Goal: Task Accomplishment & Management: Manage account settings

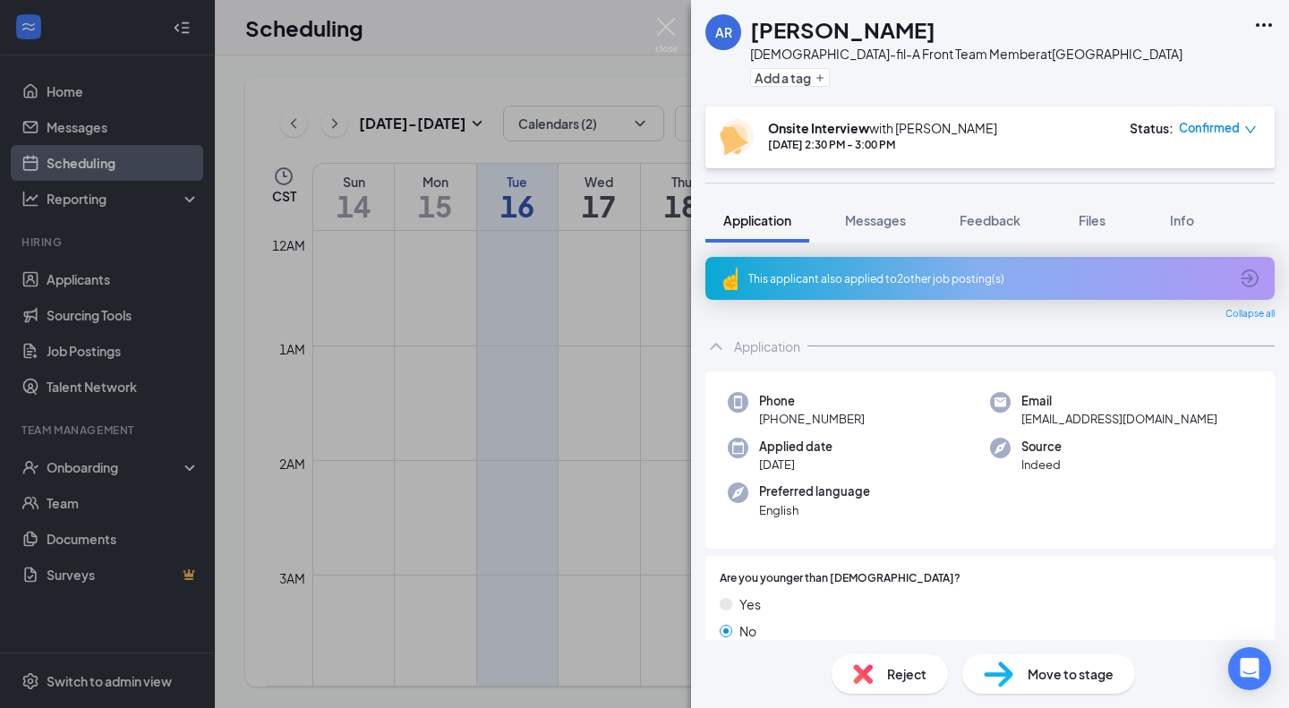
scroll to position [1261, 0]
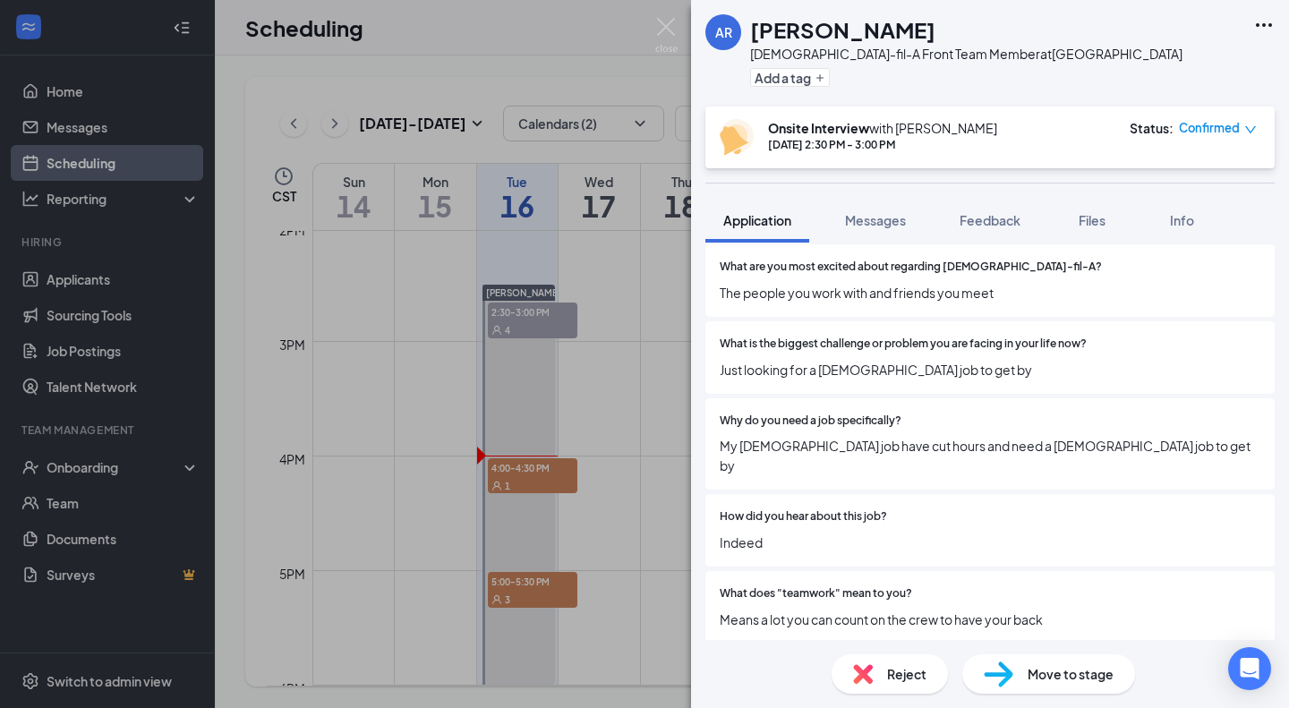
click at [531, 485] on div "AR [PERSON_NAME][DEMOGRAPHIC_DATA]-fil-A Front Team Member at [GEOGRAPHIC_DATA]…" at bounding box center [644, 354] width 1289 height 708
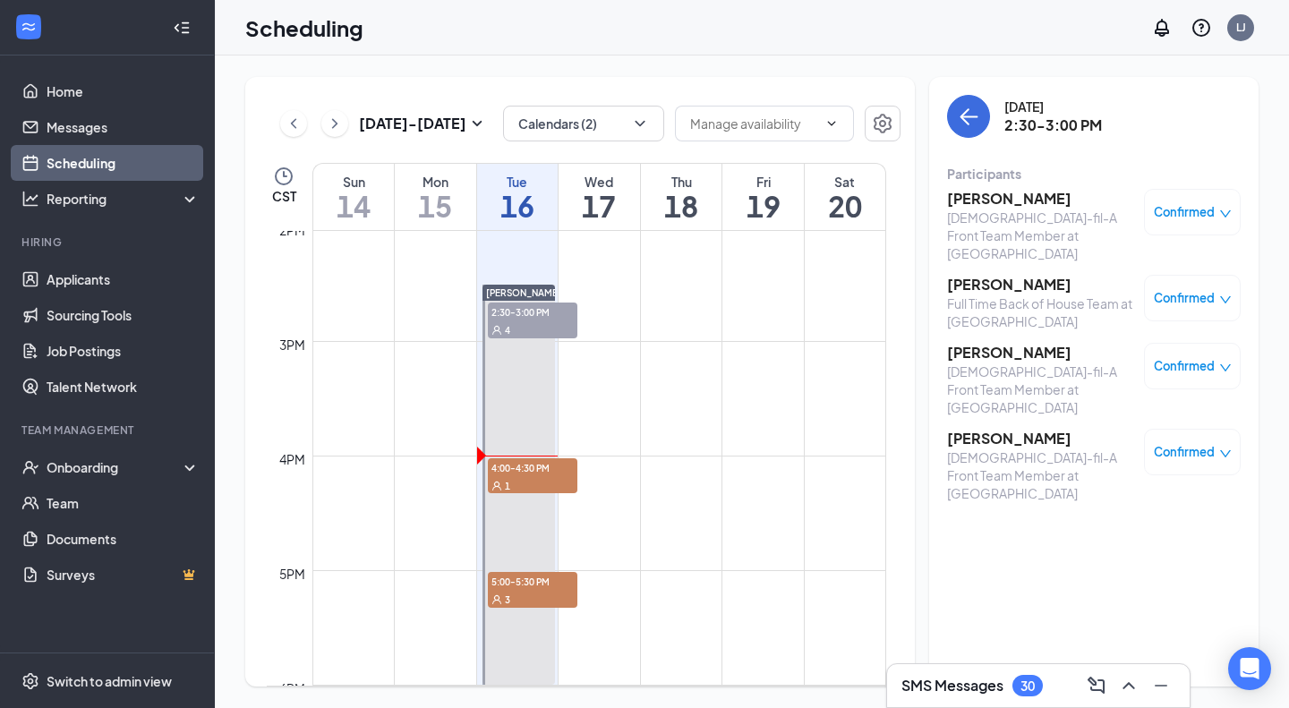
click at [542, 480] on div "1" at bounding box center [532, 485] width 89 height 18
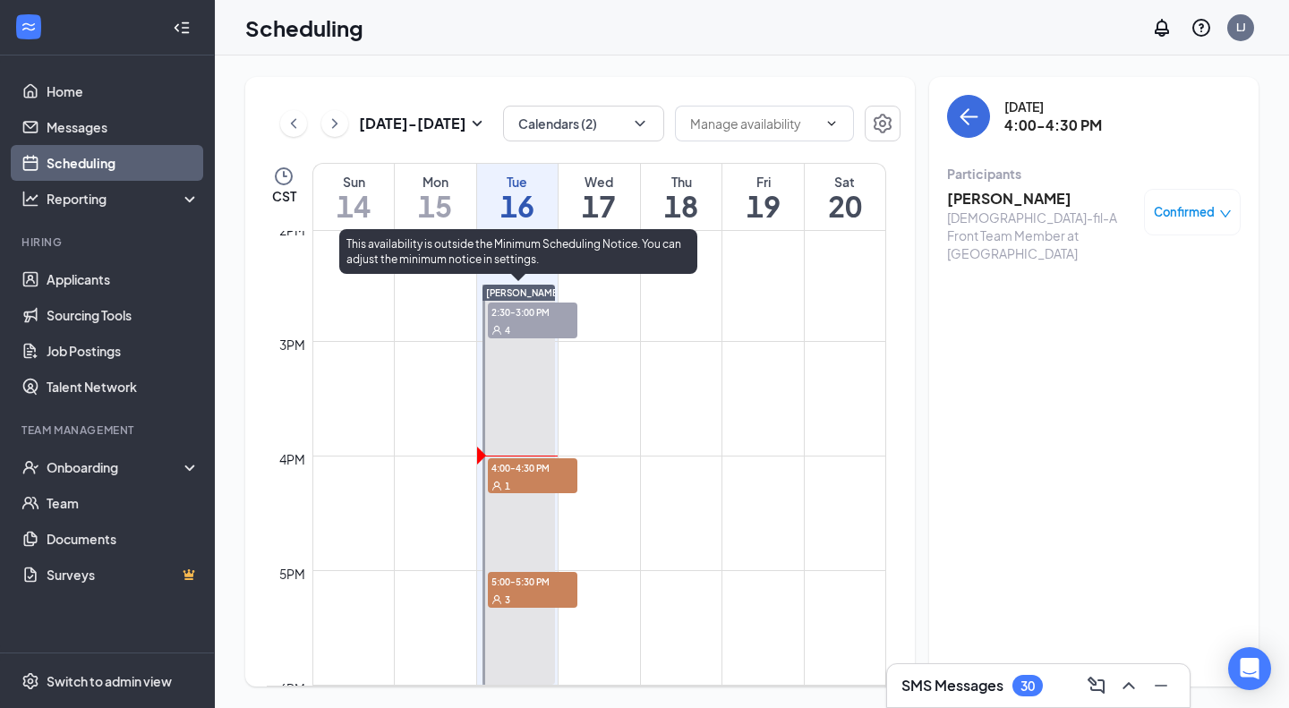
click at [542, 480] on div "1" at bounding box center [532, 485] width 89 height 18
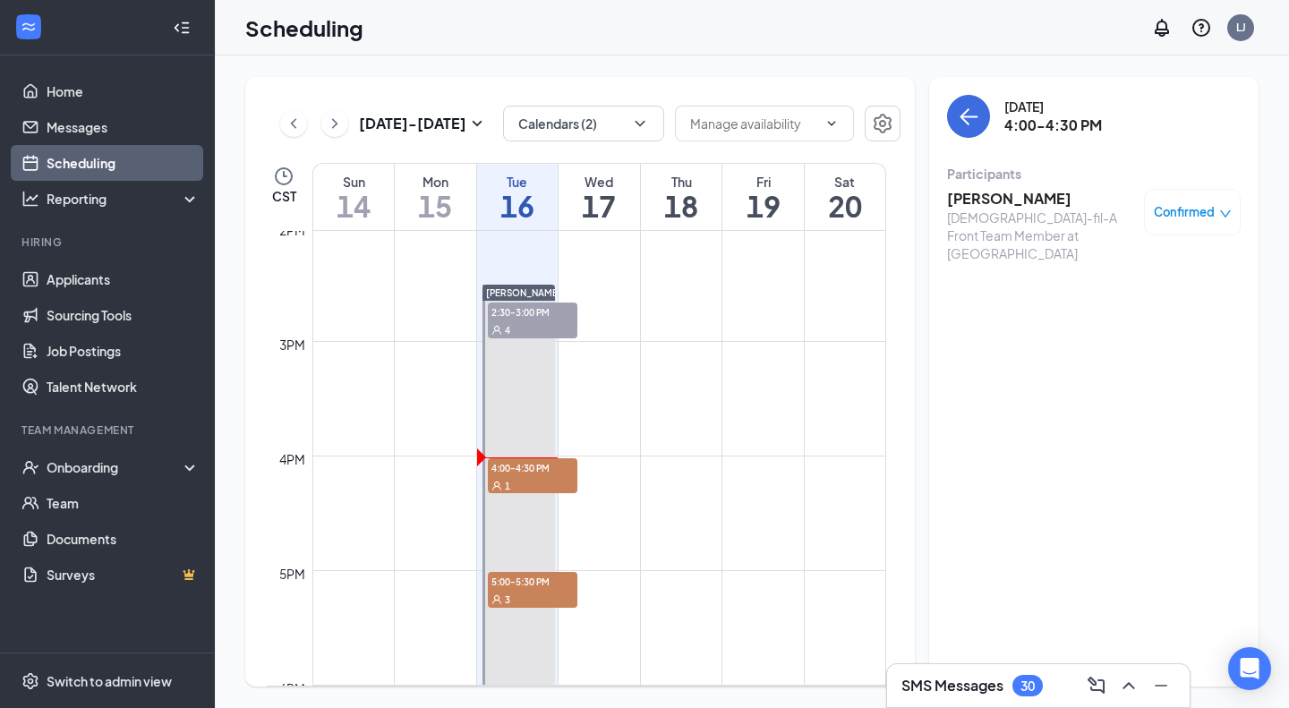
click at [991, 209] on div "[DEMOGRAPHIC_DATA]-fil-A Front Team Member at [GEOGRAPHIC_DATA]" at bounding box center [1041, 236] width 188 height 54
click at [996, 198] on h3 "[PERSON_NAME]" at bounding box center [1041, 199] width 188 height 20
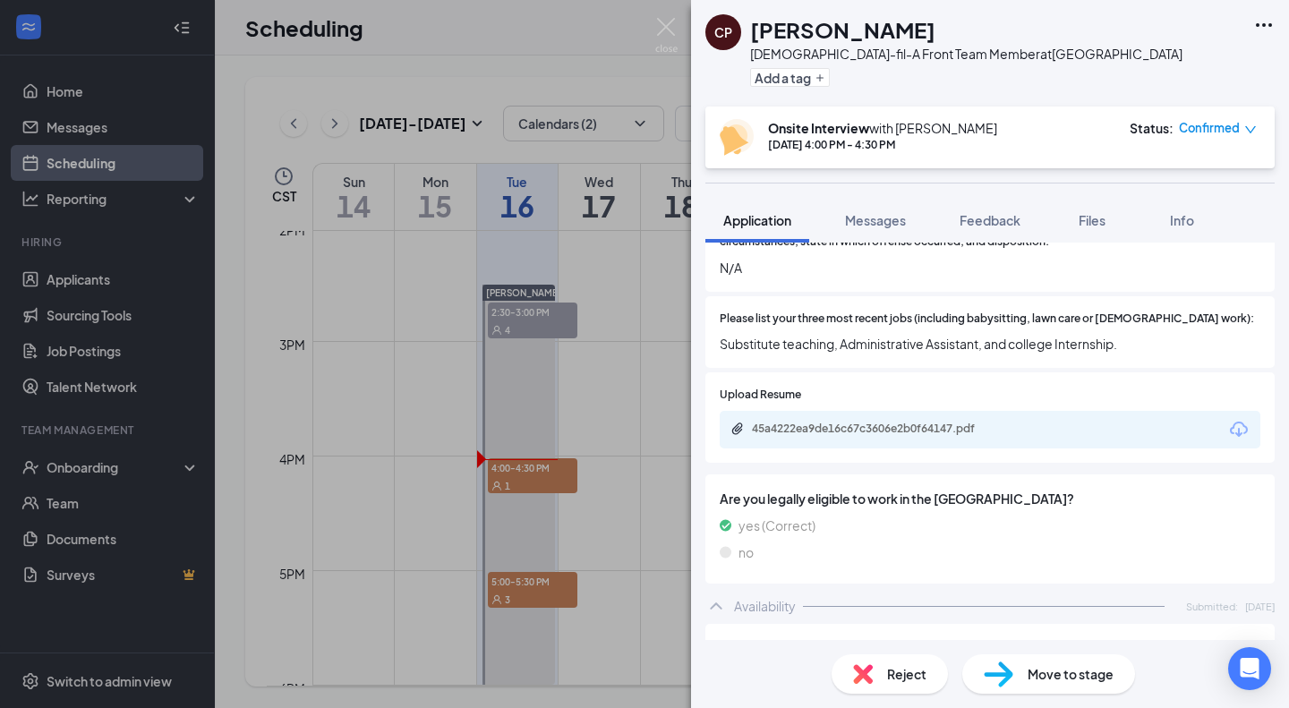
scroll to position [2662, 0]
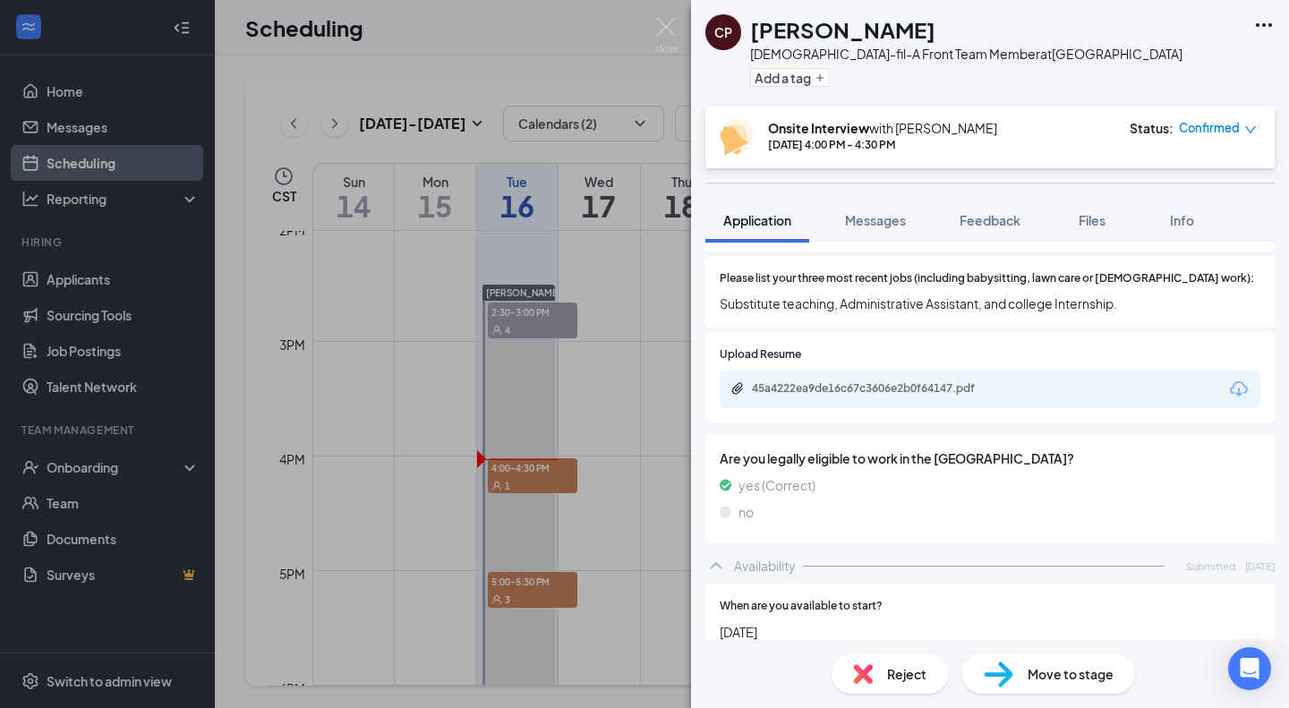
click at [961, 381] on div "45a4222ea9de16c67c3606e2b0f64147.pdf" at bounding box center [877, 388] width 251 height 14
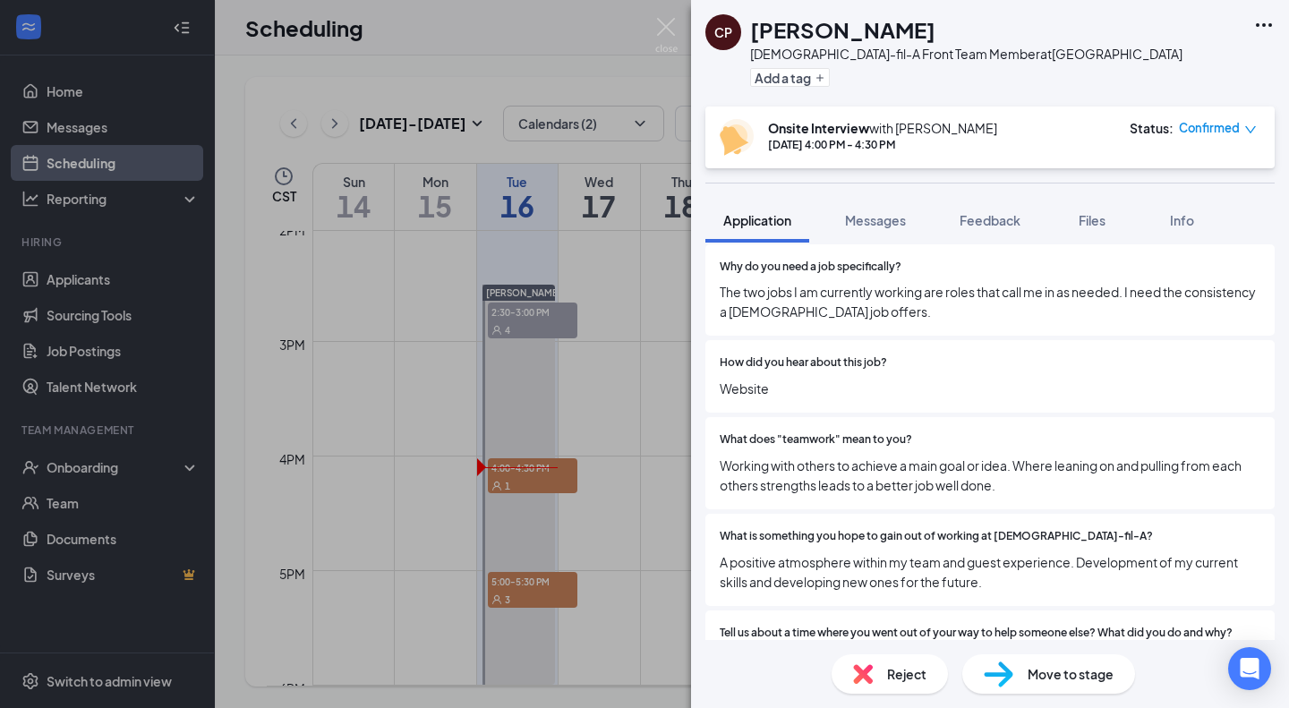
scroll to position [1484, 0]
click at [849, 456] on span "Working with others to achieve a main goal or idea. Where leaning on and pullin…" at bounding box center [990, 474] width 541 height 39
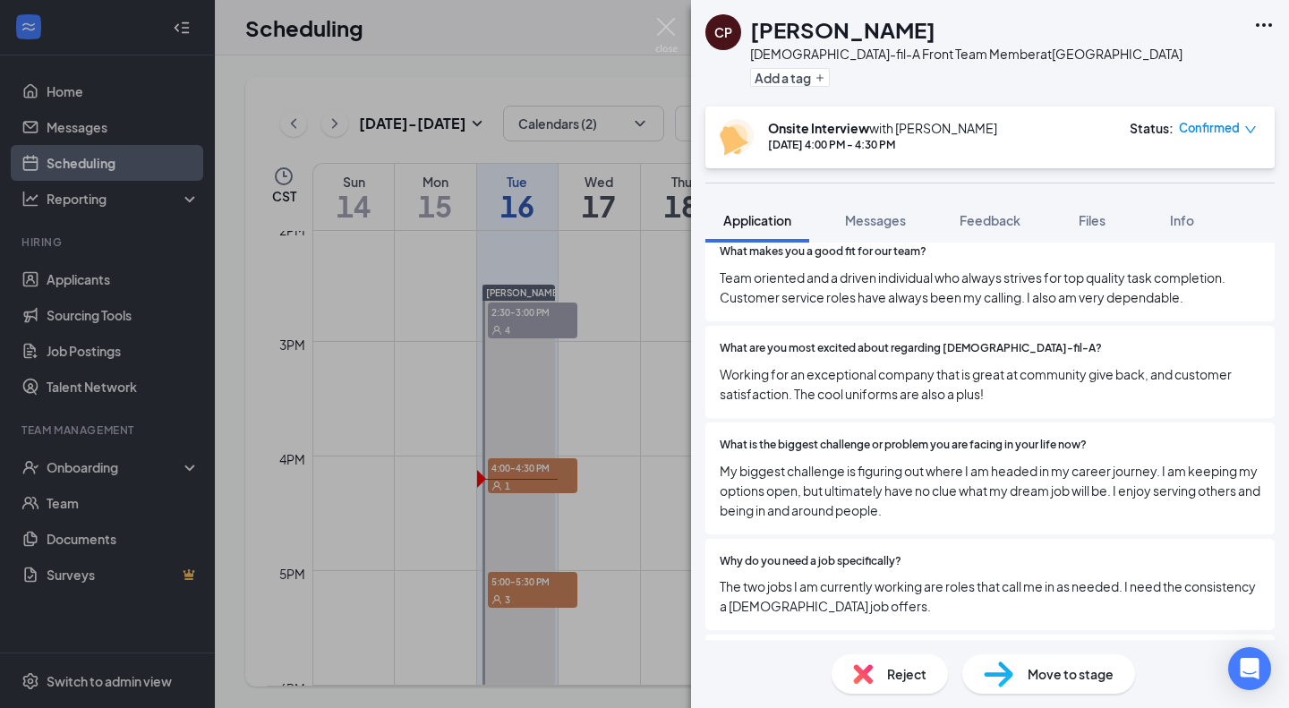
scroll to position [1272, 0]
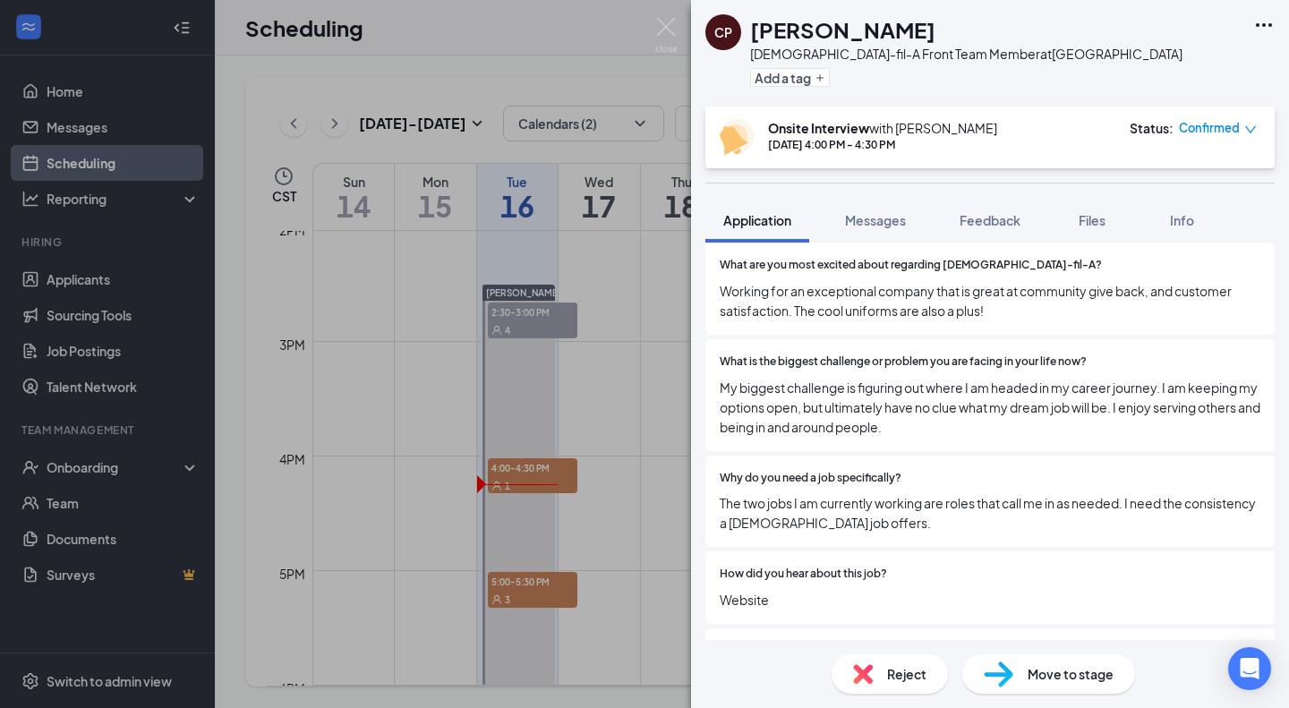
click at [848, 595] on span "Website" at bounding box center [990, 600] width 541 height 20
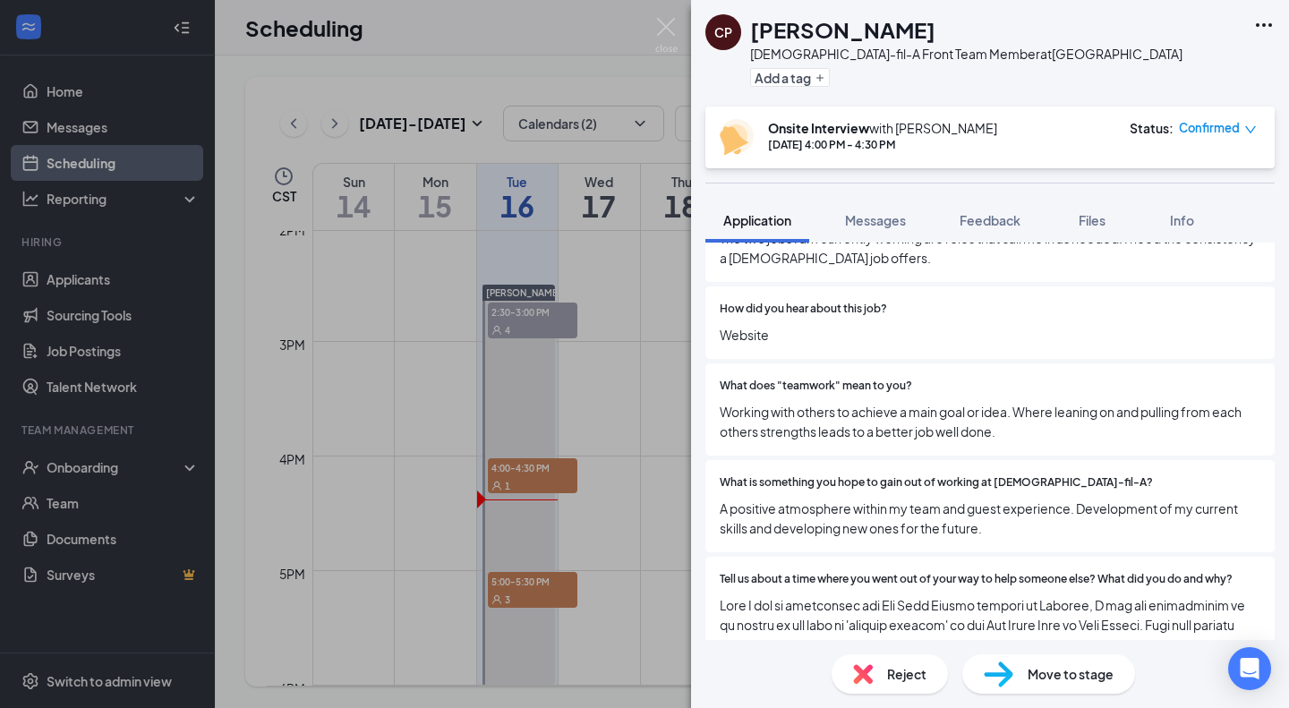
scroll to position [1535, 0]
click at [649, 27] on div "CP [PERSON_NAME] [DEMOGRAPHIC_DATA]-fil-A Front Team Member at [GEOGRAPHIC_DATA…" at bounding box center [644, 354] width 1289 height 708
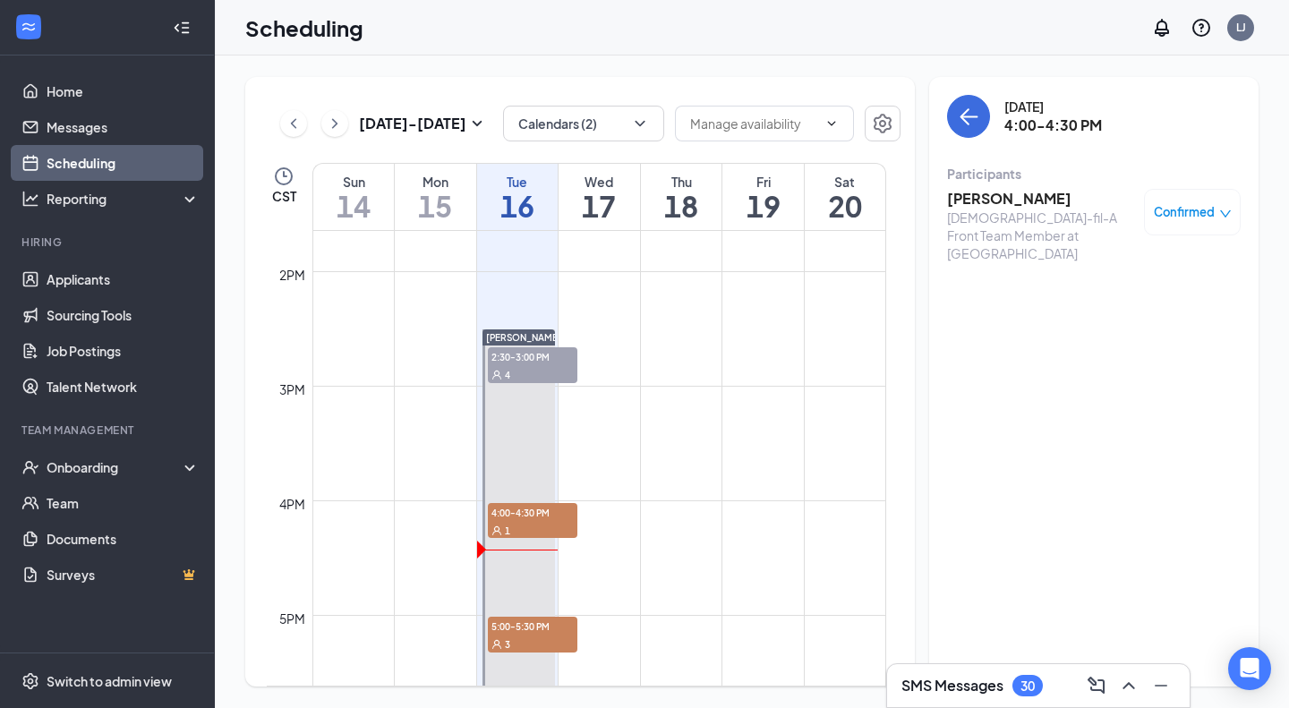
scroll to position [1563, 0]
click at [965, 211] on div "[DEMOGRAPHIC_DATA]-fil-A Front Team Member at [GEOGRAPHIC_DATA]" at bounding box center [1041, 236] width 188 height 54
click at [967, 207] on h3 "[PERSON_NAME]" at bounding box center [1041, 199] width 188 height 20
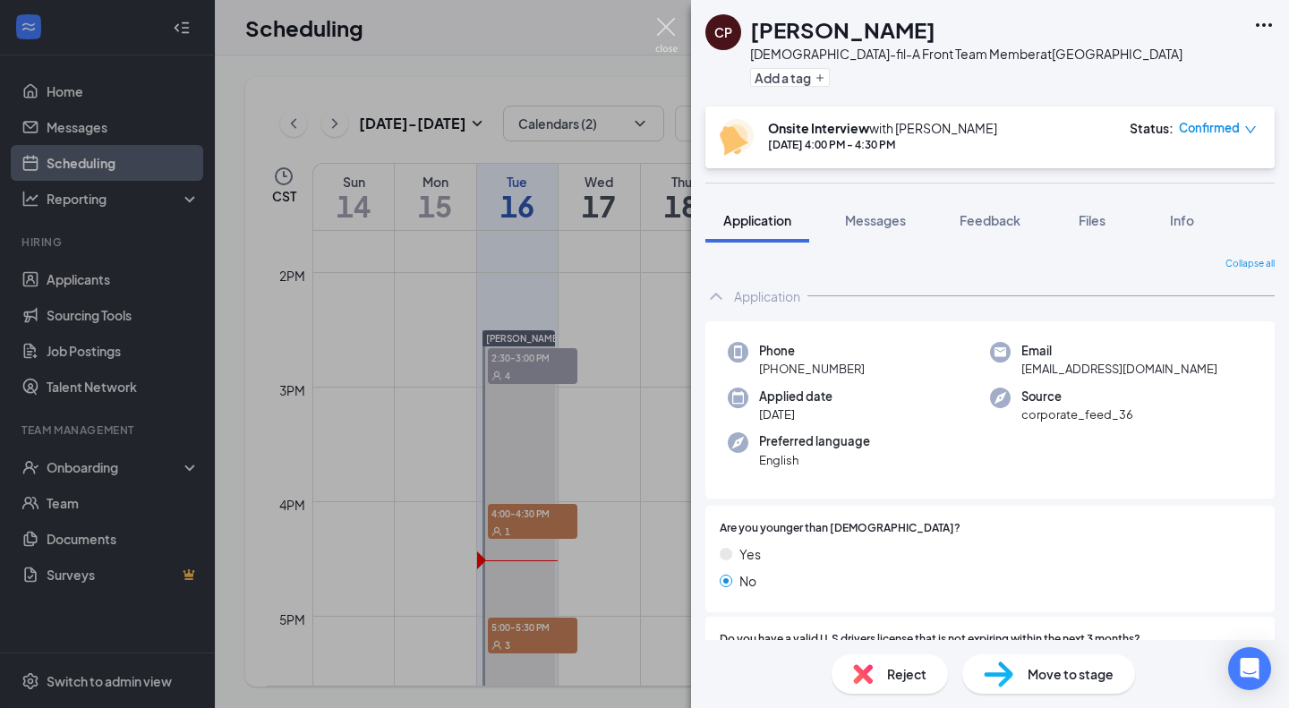
click at [665, 28] on img at bounding box center [666, 35] width 22 height 35
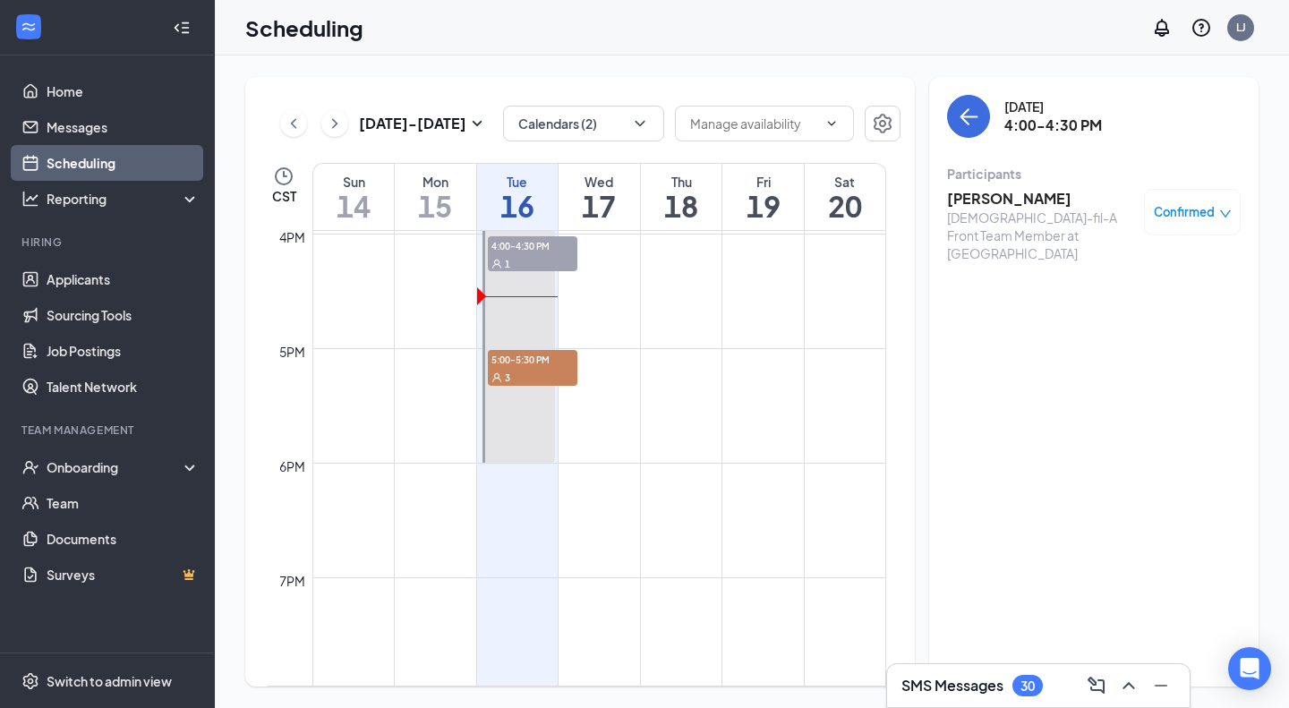
scroll to position [1836, 0]
